Goal: Information Seeking & Learning: Find specific page/section

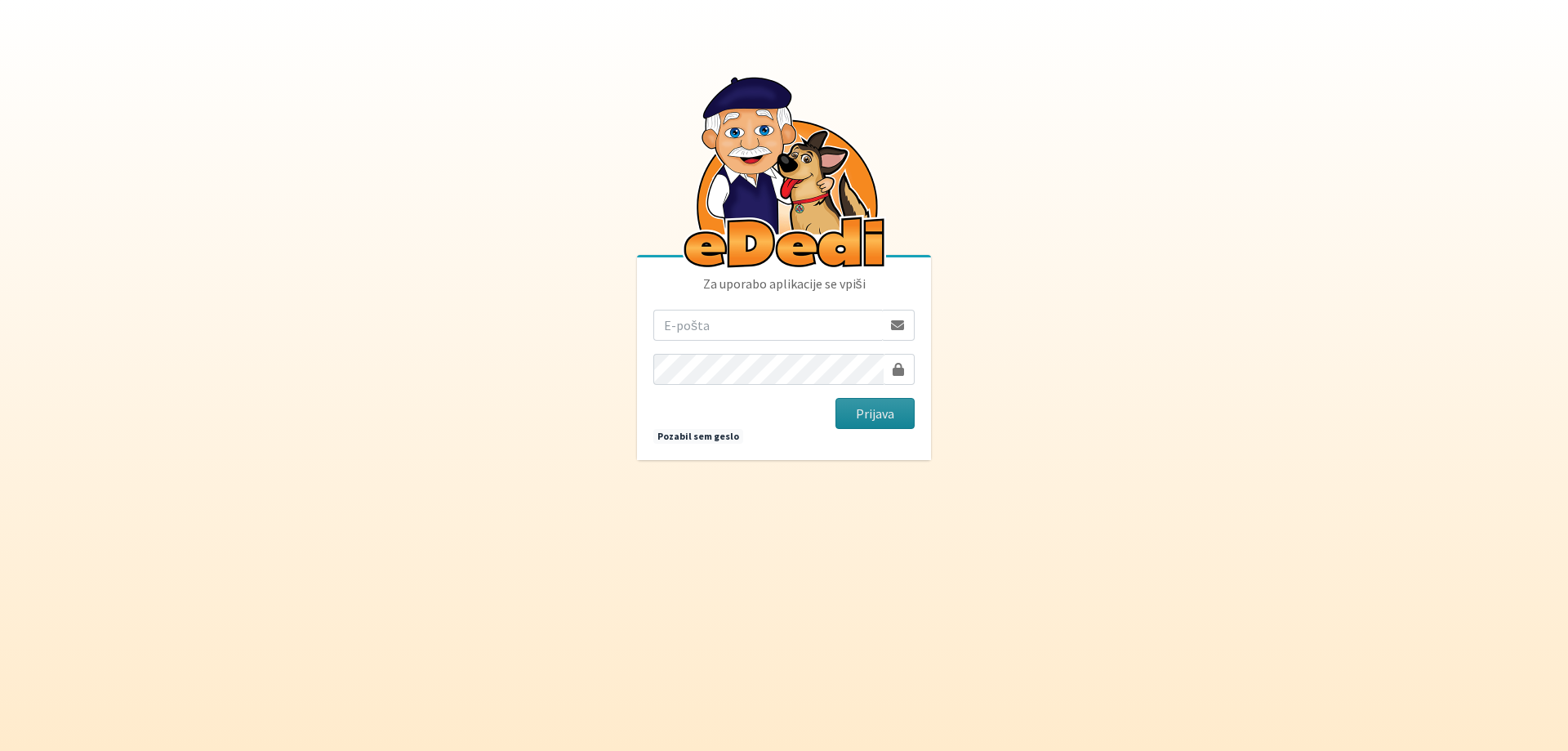
type input "zivavandot@gmail.com"
click at [861, 413] on button "Prijava" at bounding box center [875, 414] width 79 height 31
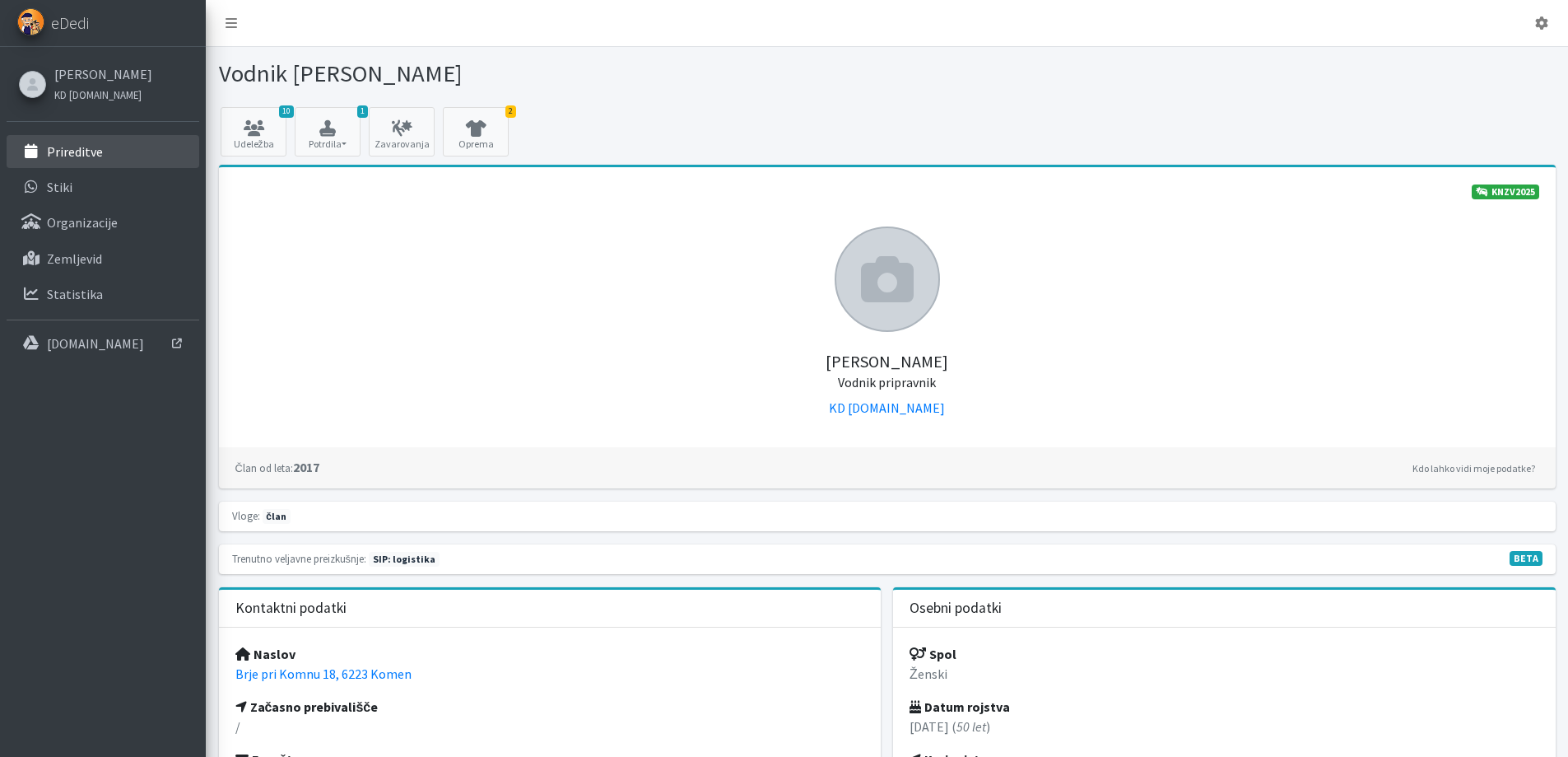
click at [92, 161] on link "Prireditve" at bounding box center [102, 151] width 193 height 33
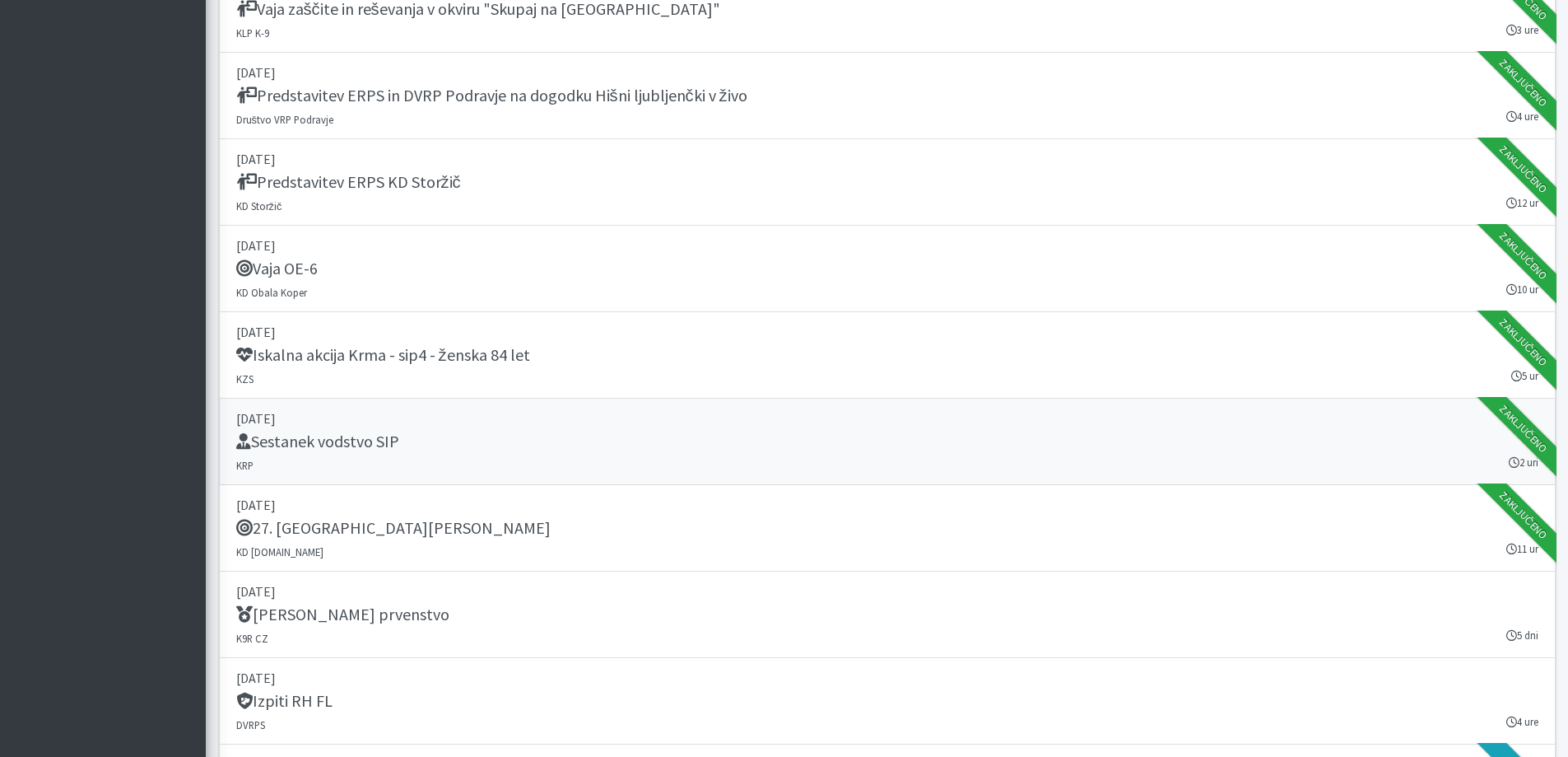
scroll to position [1893, 0]
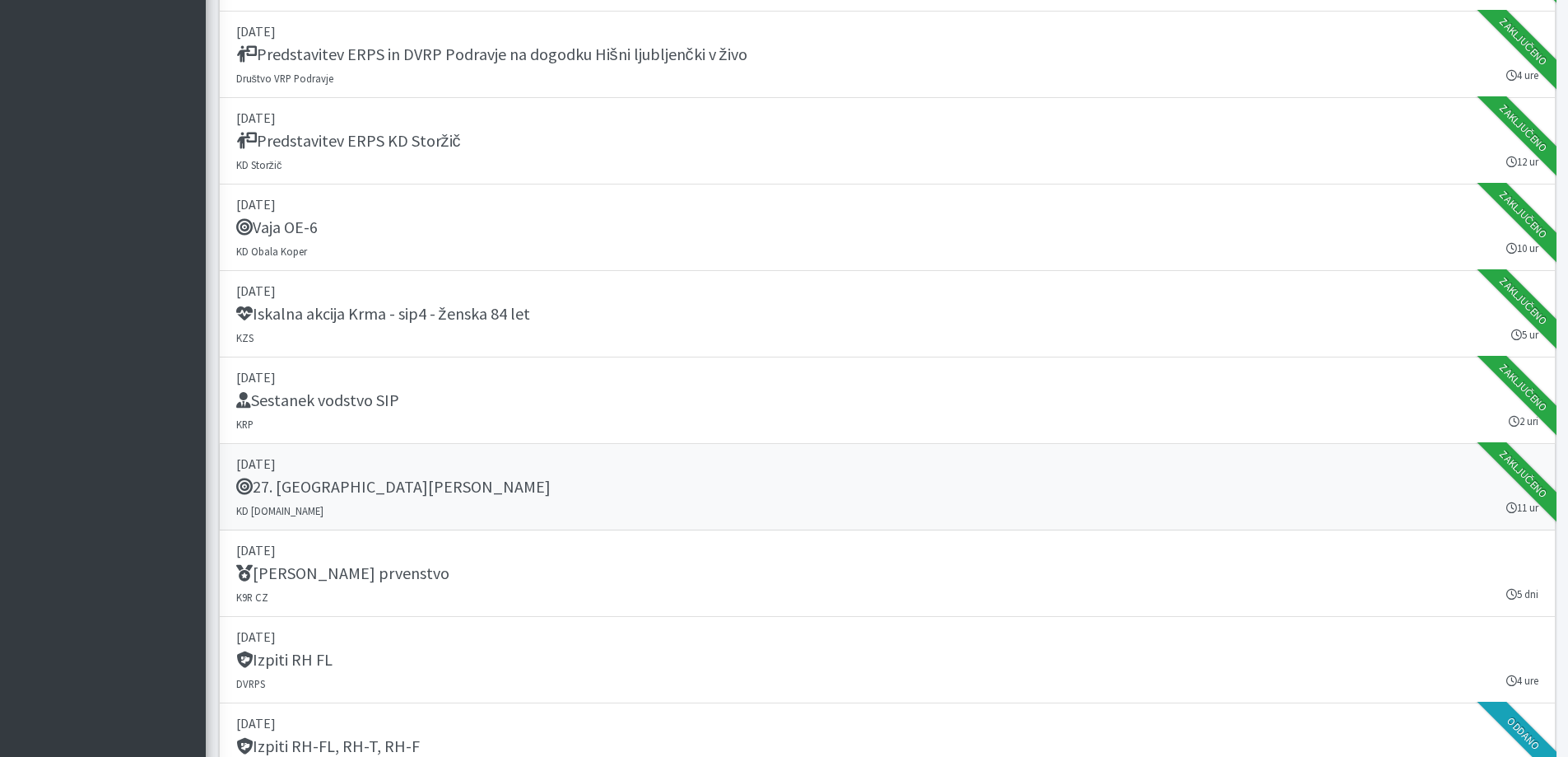
click at [319, 482] on h5 "27. Memorial Boža Talana" at bounding box center [392, 487] width 314 height 19
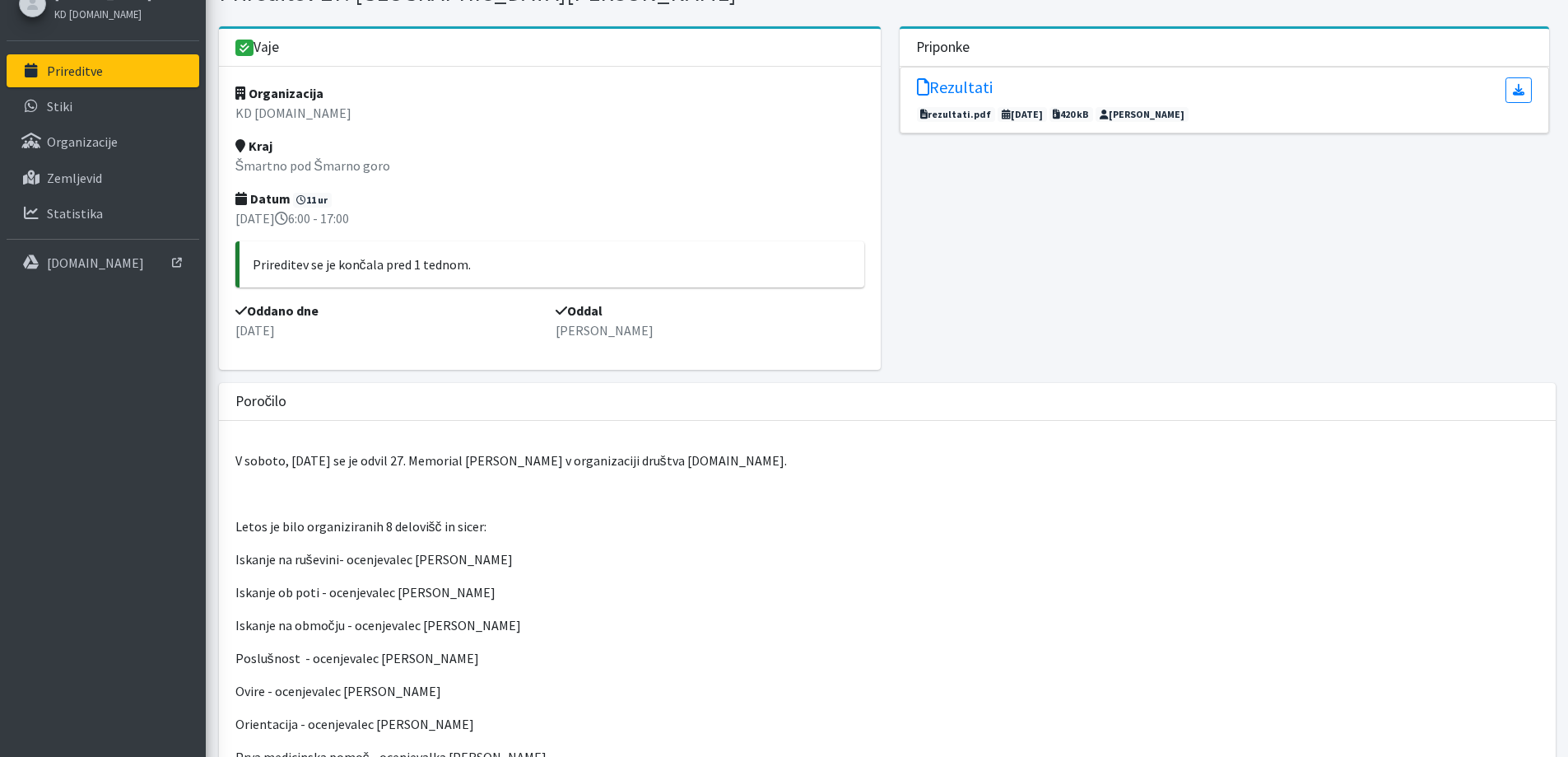
scroll to position [4, 0]
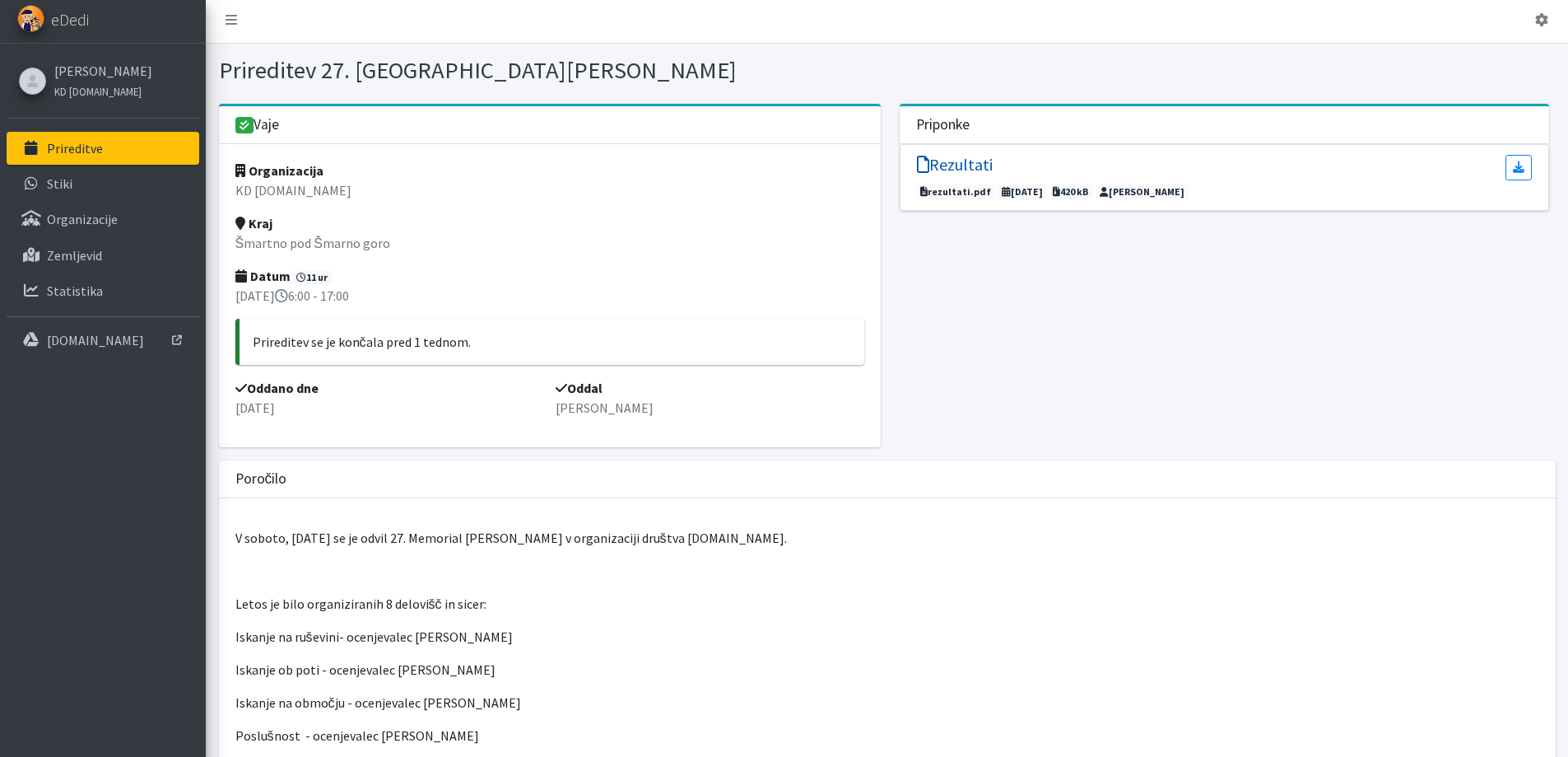
click at [951, 159] on h5 "Rezultati" at bounding box center [955, 165] width 76 height 19
